Goal: Transaction & Acquisition: Purchase product/service

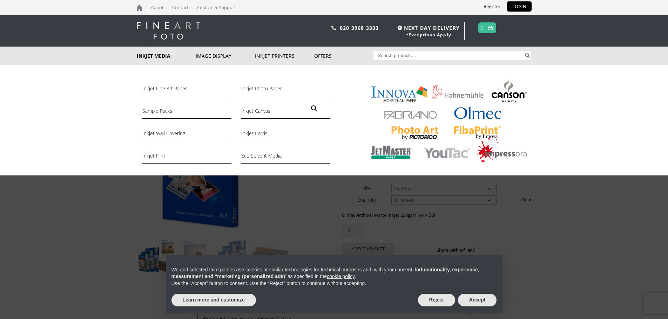
click at [159, 56] on link "Inkjet Media" at bounding box center [166, 56] width 59 height 19
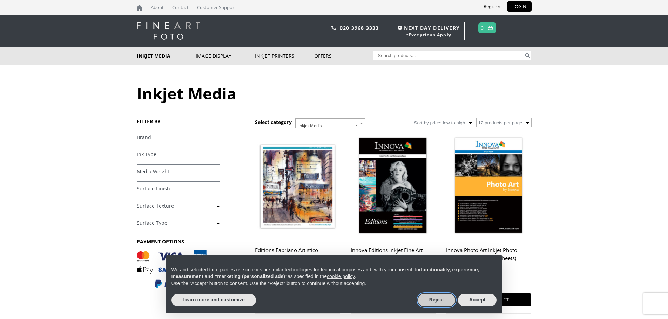
click at [432, 300] on button "Reject" at bounding box center [436, 300] width 37 height 13
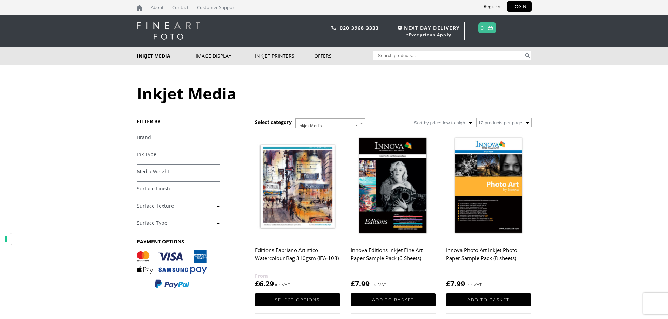
click at [218, 138] on link "+" at bounding box center [178, 137] width 83 height 7
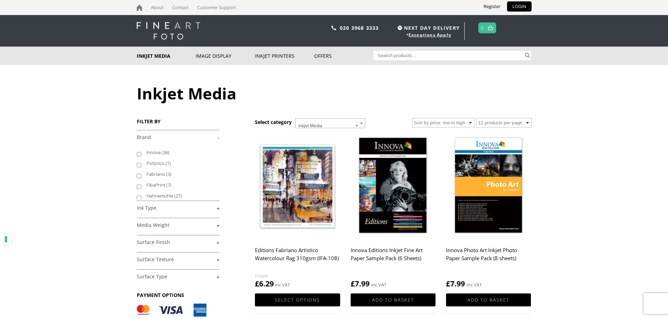
click at [139, 155] on input "Innova (36)" at bounding box center [139, 154] width 5 height 5
checkbox input "true"
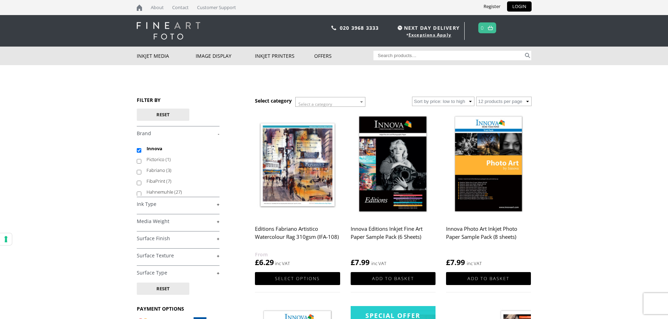
click at [218, 204] on link "+" at bounding box center [178, 204] width 83 height 7
click at [191, 227] on label "Aqueous Pigment (31)" at bounding box center [179, 230] width 66 height 11
click at [141, 230] on input "Aqueous Pigment (31)" at bounding box center [139, 232] width 5 height 5
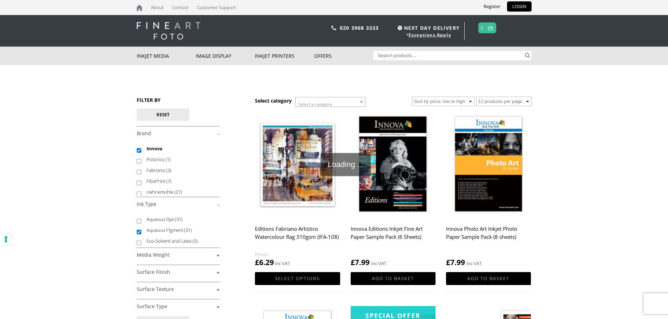
click at [207, 231] on label "Aqueous Pigment (31)" at bounding box center [179, 230] width 66 height 11
click at [141, 231] on input "Aqueous Pigment (31)" at bounding box center [139, 232] width 5 height 5
checkbox input "false"
click at [218, 255] on link "+" at bounding box center [178, 255] width 83 height 7
click at [138, 271] on input "Under 250gsm (7)" at bounding box center [139, 272] width 5 height 5
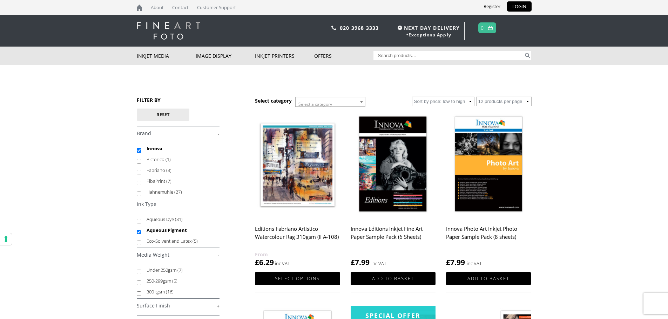
checkbox input "true"
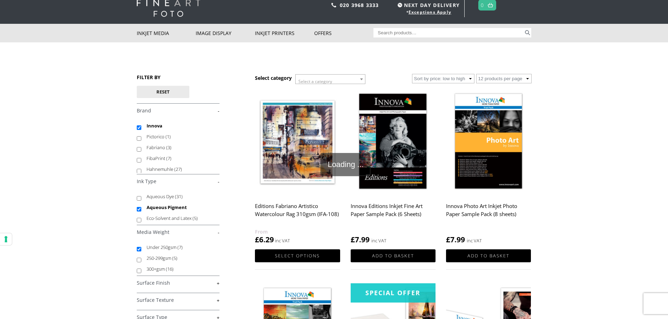
scroll to position [45, 0]
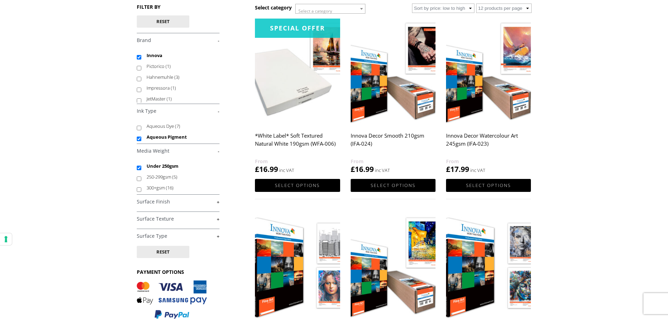
scroll to position [105, 0]
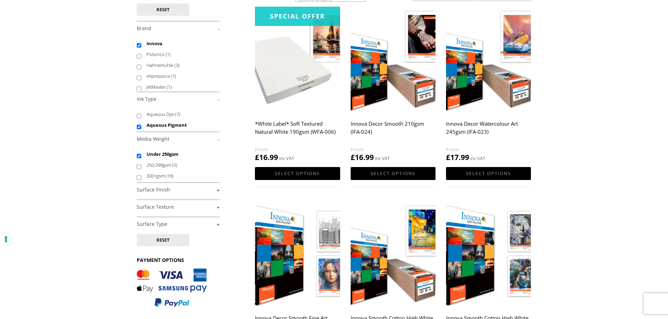
click at [217, 190] on link "+" at bounding box center [178, 190] width 83 height 7
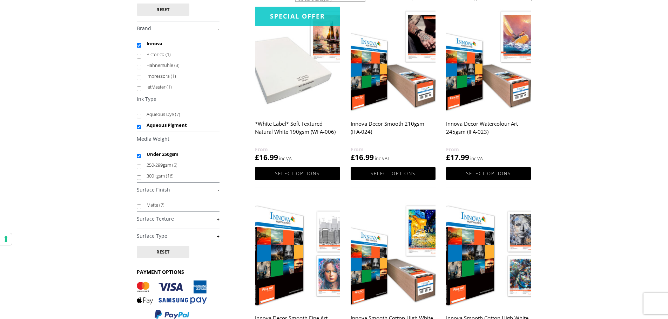
click at [219, 218] on div "FILTER BY Reset £ 0.00 - £ 25.00 (6) £ 25.00 - £ 74.99 (7) £ £" at bounding box center [196, 159] width 118 height 335
click at [218, 220] on link "+" at bounding box center [178, 219] width 83 height 7
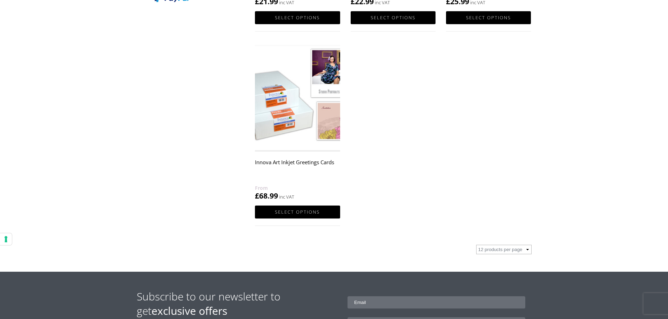
scroll to position [491, 0]
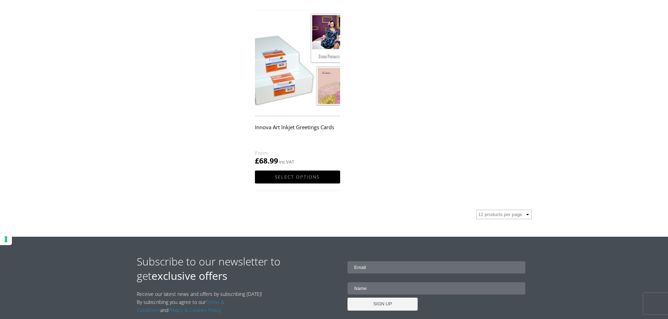
click at [373, 267] on input "email" at bounding box center [436, 267] width 178 height 12
type input "[PERSON_NAME][EMAIL_ADDRESS][PERSON_NAME][DOMAIN_NAME]"
type input "[PERSON_NAME] [PERSON_NAME]"
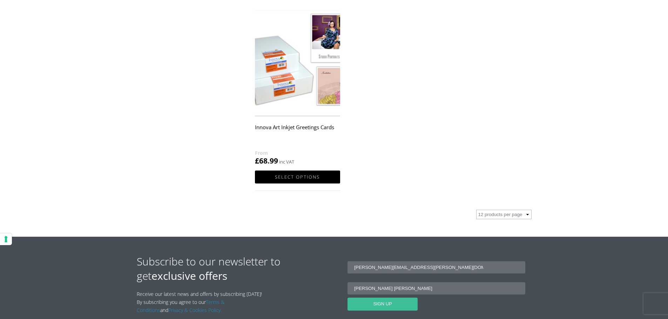
click at [387, 304] on input "SIGN UP" at bounding box center [382, 304] width 70 height 13
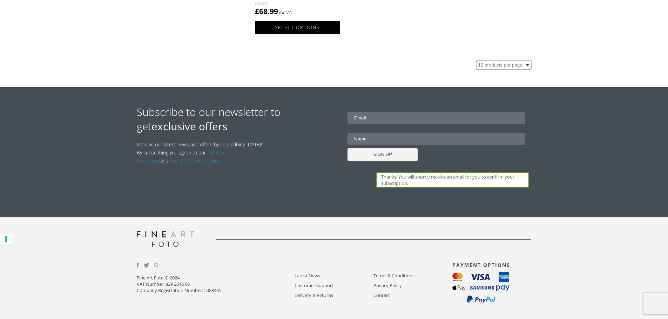
click at [370, 118] on input "email" at bounding box center [436, 118] width 178 height 12
type input "[PERSON_NAME][EMAIL_ADDRESS][PERSON_NAME][DOMAIN_NAME]"
type input "[PERSON_NAME] [PERSON_NAME]"
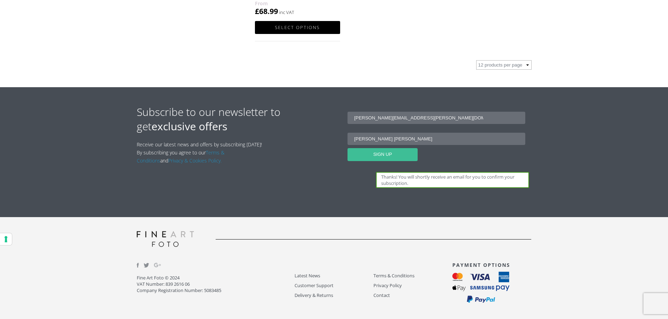
click at [380, 154] on input "SIGN UP" at bounding box center [382, 154] width 70 height 13
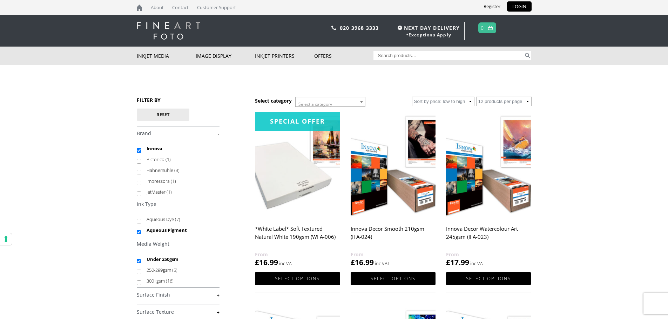
click at [414, 57] on input "Search for:" at bounding box center [448, 55] width 150 height 9
type input "Olmec"
click at [527, 54] on button "Search" at bounding box center [527, 55] width 8 height 9
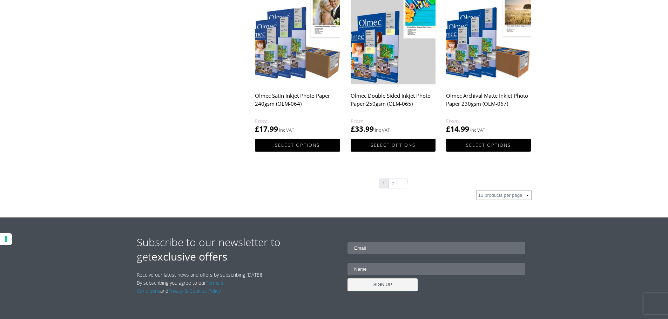
scroll to position [736, 0]
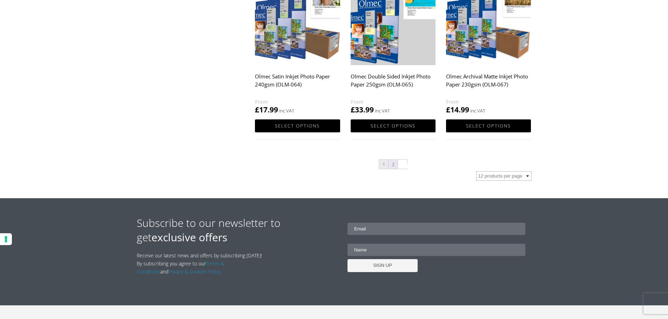
click at [393, 165] on link "2" at bounding box center [392, 164] width 9 height 9
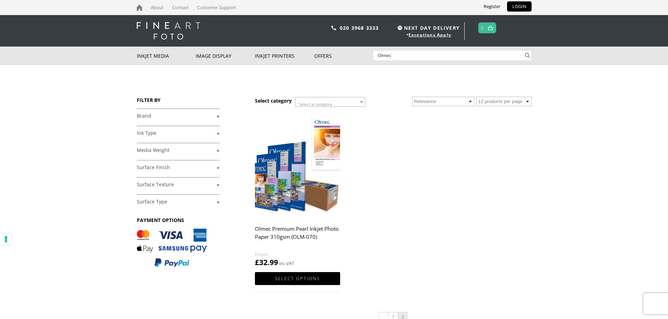
click at [469, 102] on select "Relevance Sort by latest Sort by price: low to high Sort by price: high to low" at bounding box center [443, 101] width 62 height 9
click at [527, 101] on select "12 products per page 36 products per page 72 products per page" at bounding box center [503, 101] width 55 height 9
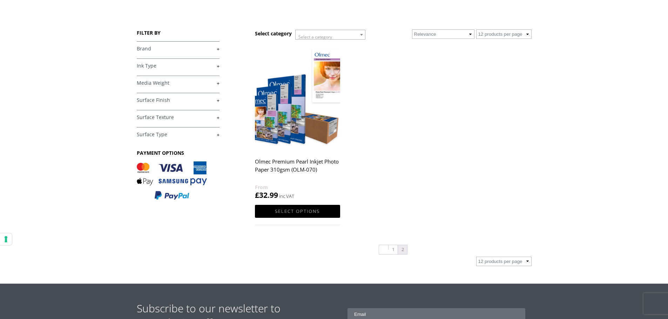
scroll to position [70, 0]
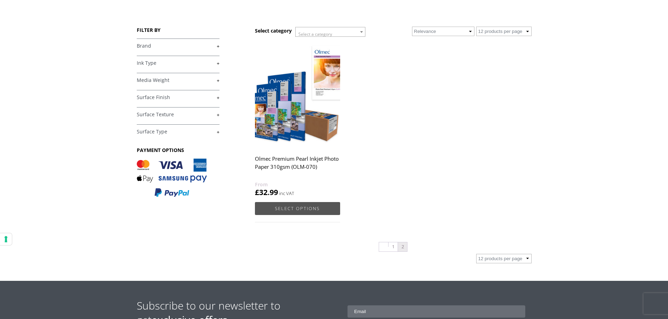
click at [315, 206] on link "Select options" at bounding box center [297, 208] width 85 height 13
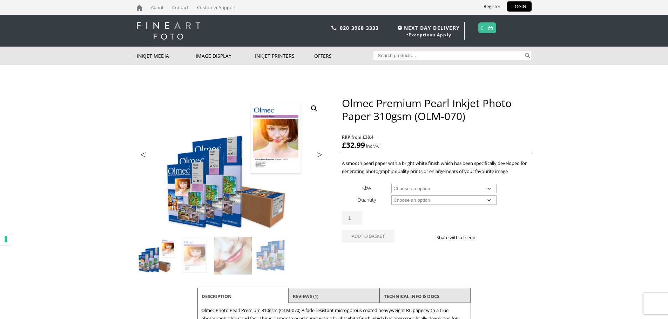
click at [488, 189] on select "Choose an option A4 Sheet A3 Sheet A3+ Sheet A2 Sheet 17" Wide Roll 24" Wide Ro…" at bounding box center [443, 188] width 105 height 9
click at [391, 184] on select "Choose an option A4 Sheet A3 Sheet A3+ Sheet A2 Sheet 17" Wide Roll 24" Wide Ro…" at bounding box center [443, 188] width 105 height 9
select select "a3-sheet-2"
click at [488, 201] on select "Choose an option 50 Sheets" at bounding box center [443, 200] width 105 height 9
select select "50-sheets"
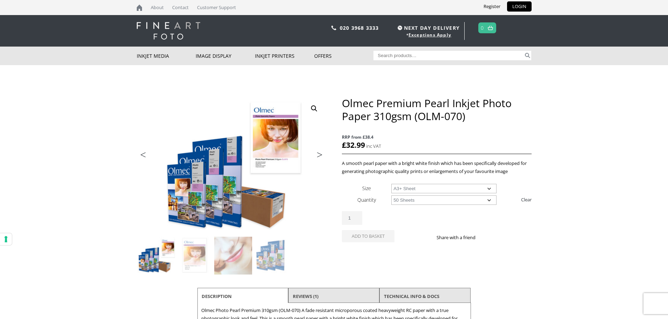
click at [391, 196] on select "Choose an option 50 Sheets" at bounding box center [443, 200] width 105 height 9
select select "a3-sheet-2"
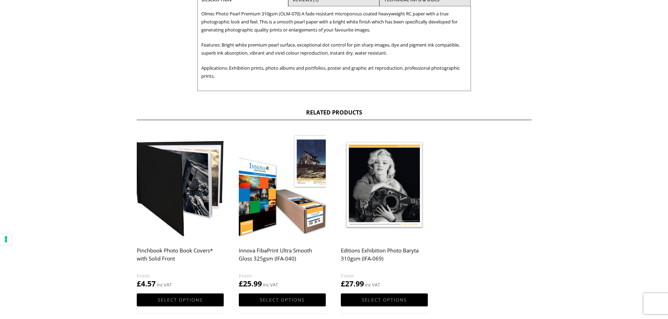
scroll to position [315, 0]
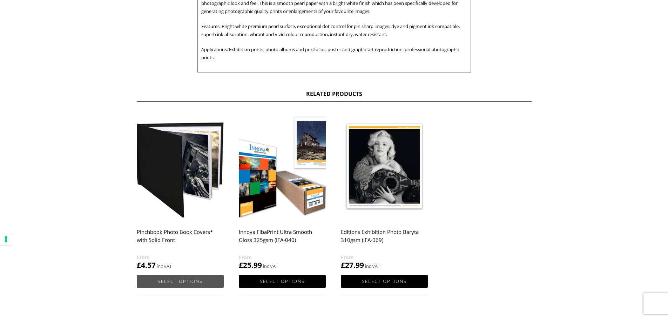
click at [197, 282] on link "Select options" at bounding box center [180, 281] width 87 height 13
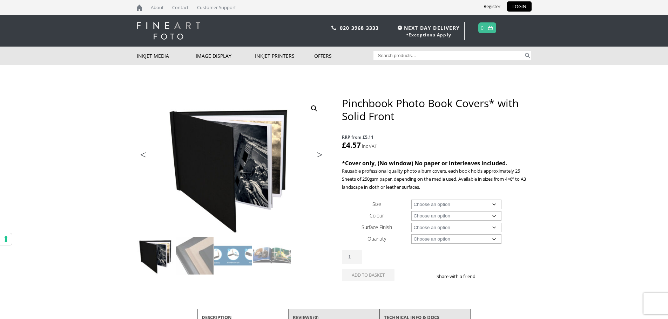
click at [493, 205] on select "Choose an option A4 Landscape 4" x 6" 5" x 7"" at bounding box center [456, 204] width 90 height 9
click at [552, 245] on body "NEXT DAY DELIVERY * Exceptions Apply About Contact Customer Support Register LO…" at bounding box center [334, 159] width 668 height 319
click at [493, 217] on select "Choose an option Black Taupe" at bounding box center [456, 215] width 90 height 9
click at [494, 217] on select "Choose an option Black Taupe" at bounding box center [456, 215] width 90 height 9
click at [494, 230] on select "Choose an option Cloth Leather" at bounding box center [456, 227] width 90 height 9
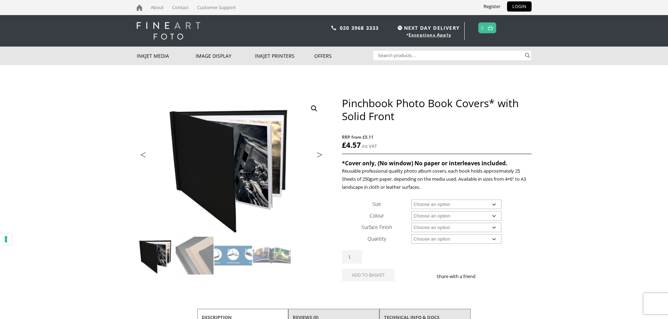
select select "leather"
click at [411, 223] on select "Choose an option Cloth Leather" at bounding box center [456, 227] width 90 height 9
click at [494, 240] on select "Choose an option 1 Book 5 Books" at bounding box center [456, 238] width 90 height 9
click at [411, 234] on select "Choose an option 1 Book 5 Books" at bounding box center [456, 238] width 90 height 9
select select "1-book"
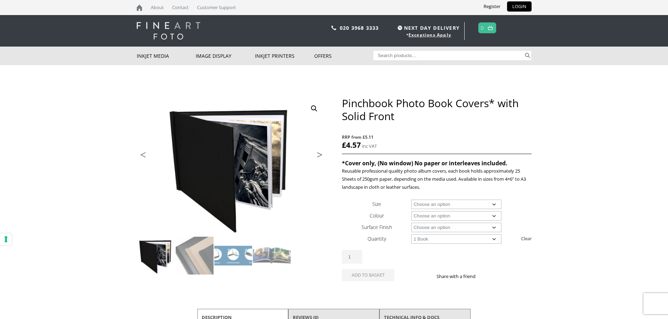
click at [493, 205] on select "Choose an option A4 Landscape" at bounding box center [456, 204] width 90 height 9
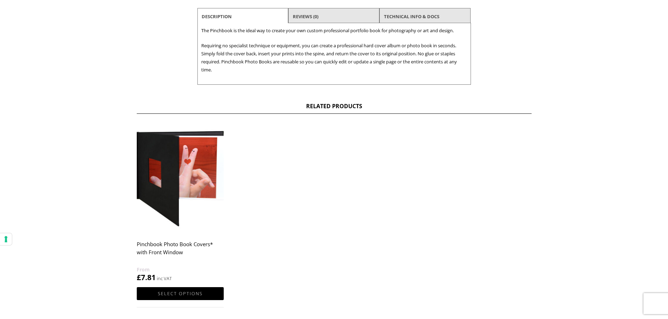
scroll to position [315, 0]
